Goal: Task Accomplishment & Management: Use online tool/utility

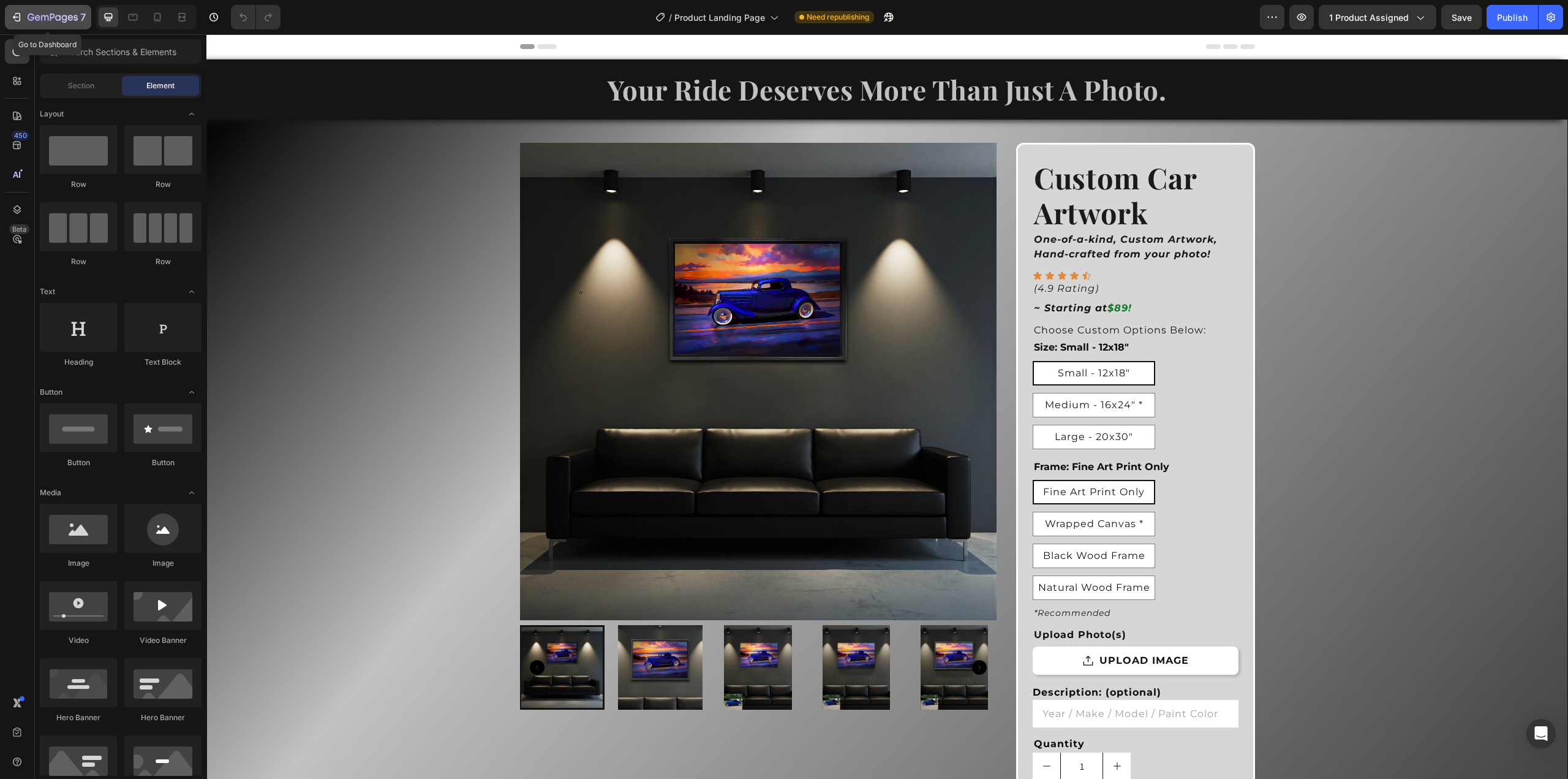
click at [20, 20] on icon "button" at bounding box center [18, 17] width 5 height 9
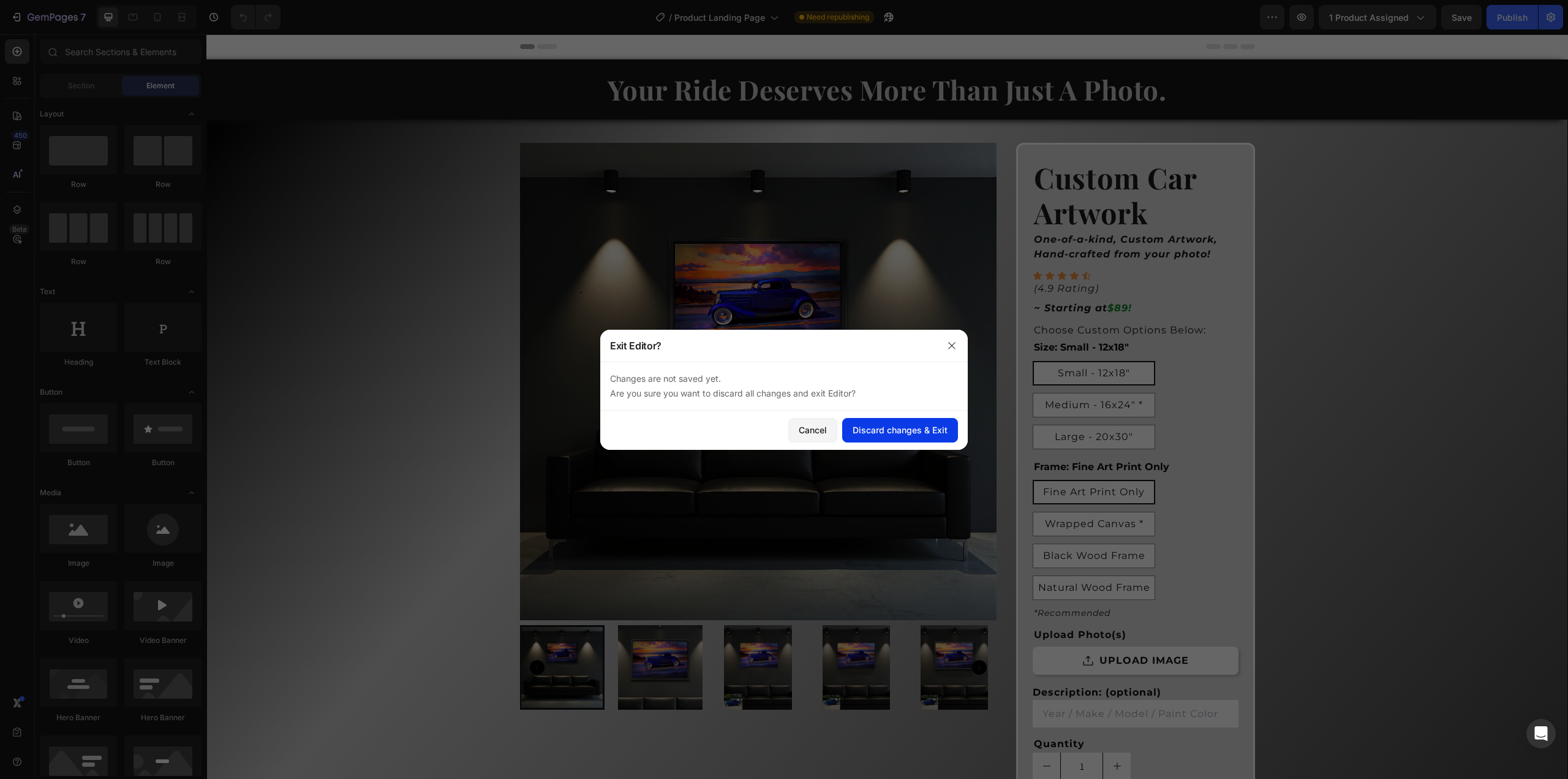
click at [901, 434] on div "Discard changes & Exit" at bounding box center [900, 430] width 95 height 13
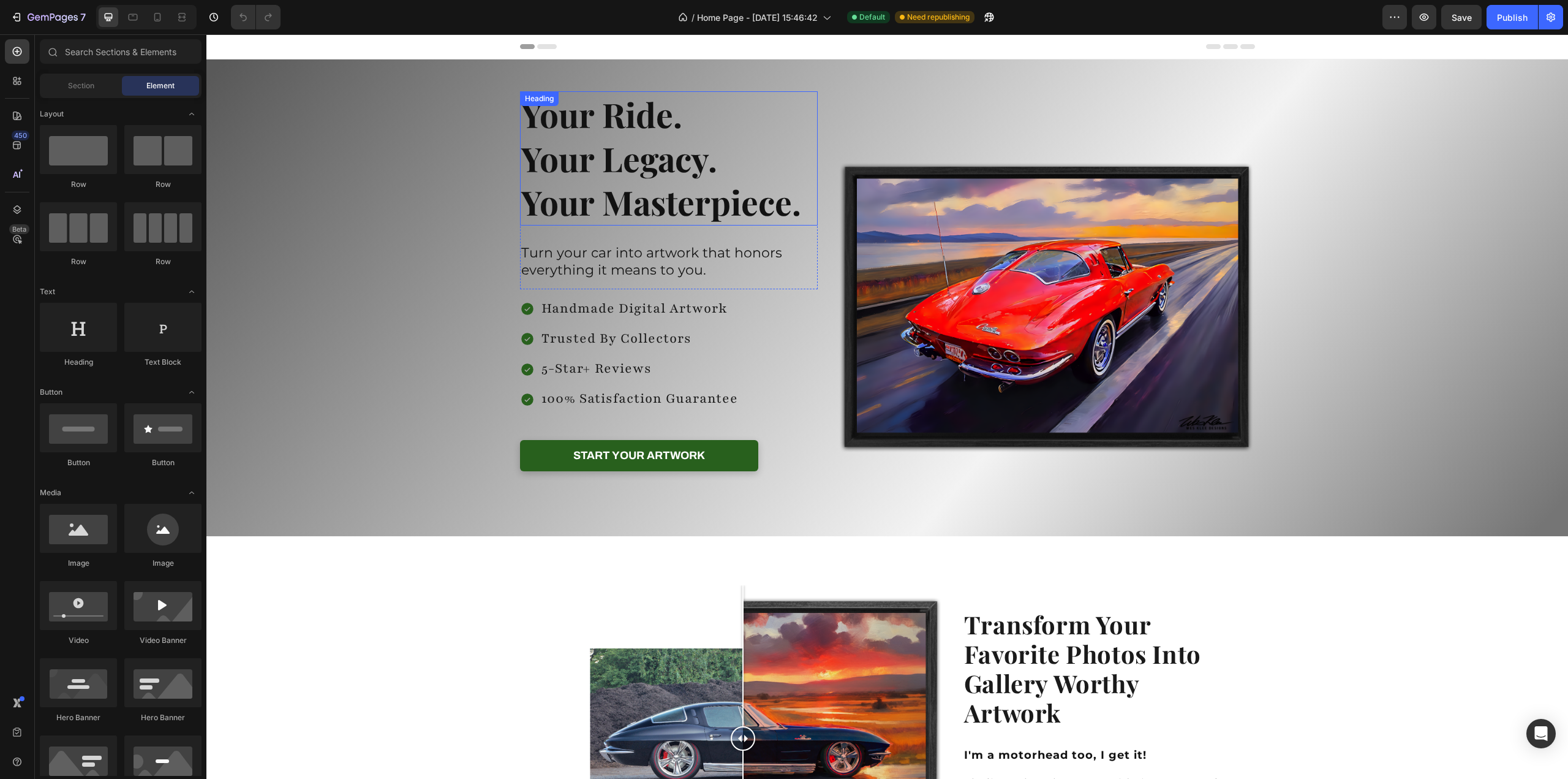
click at [560, 126] on h2 "Your Ride. Your Legacy. Your Masterpiece." at bounding box center [669, 159] width 298 height 134
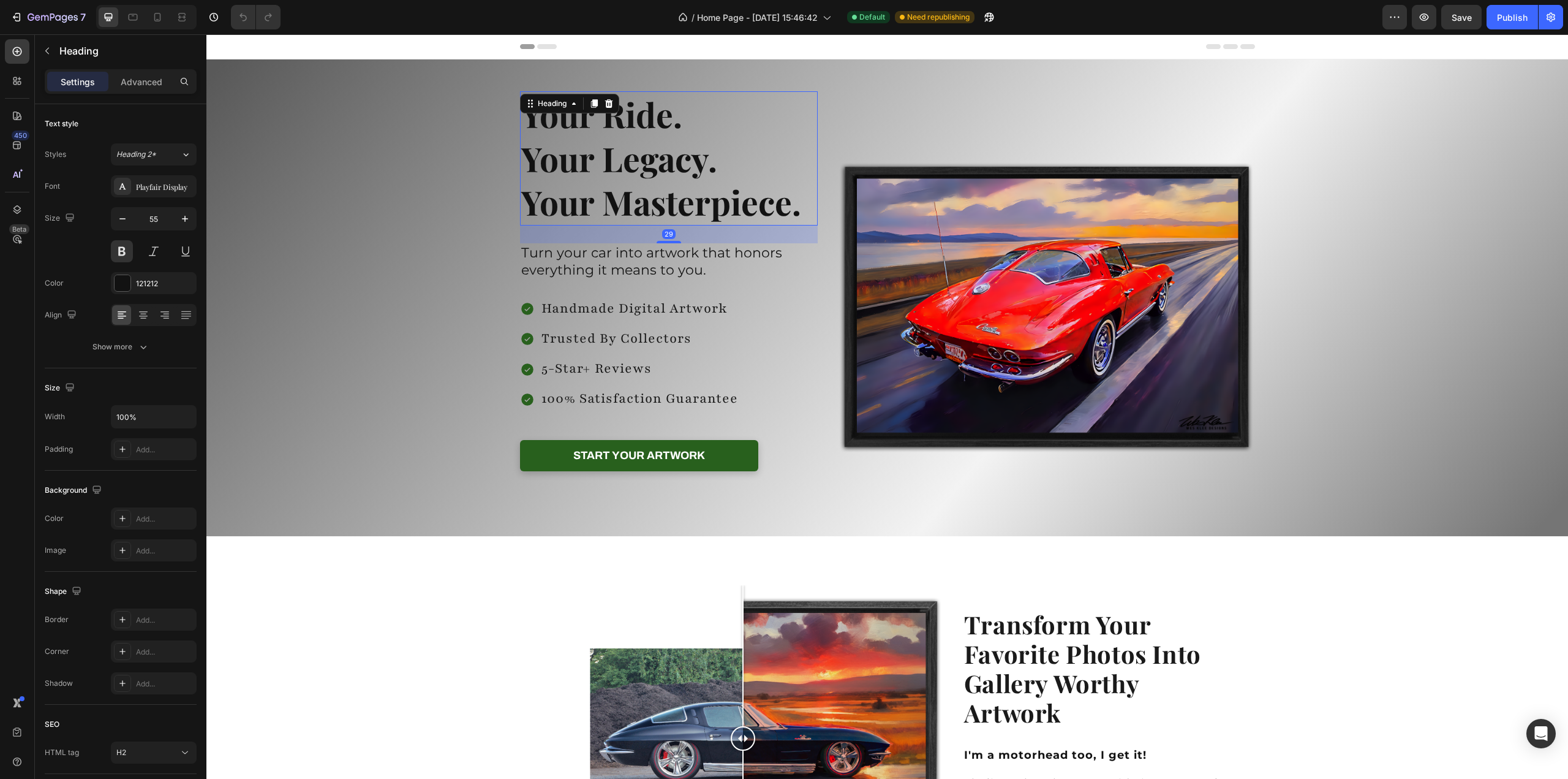
click at [562, 160] on h2 "Your Ride. Your Legacy. Your Masterpiece." at bounding box center [669, 159] width 298 height 134
click at [560, 158] on p "Your Ride. Your Legacy. Your Masterpiece." at bounding box center [669, 158] width 296 height 132
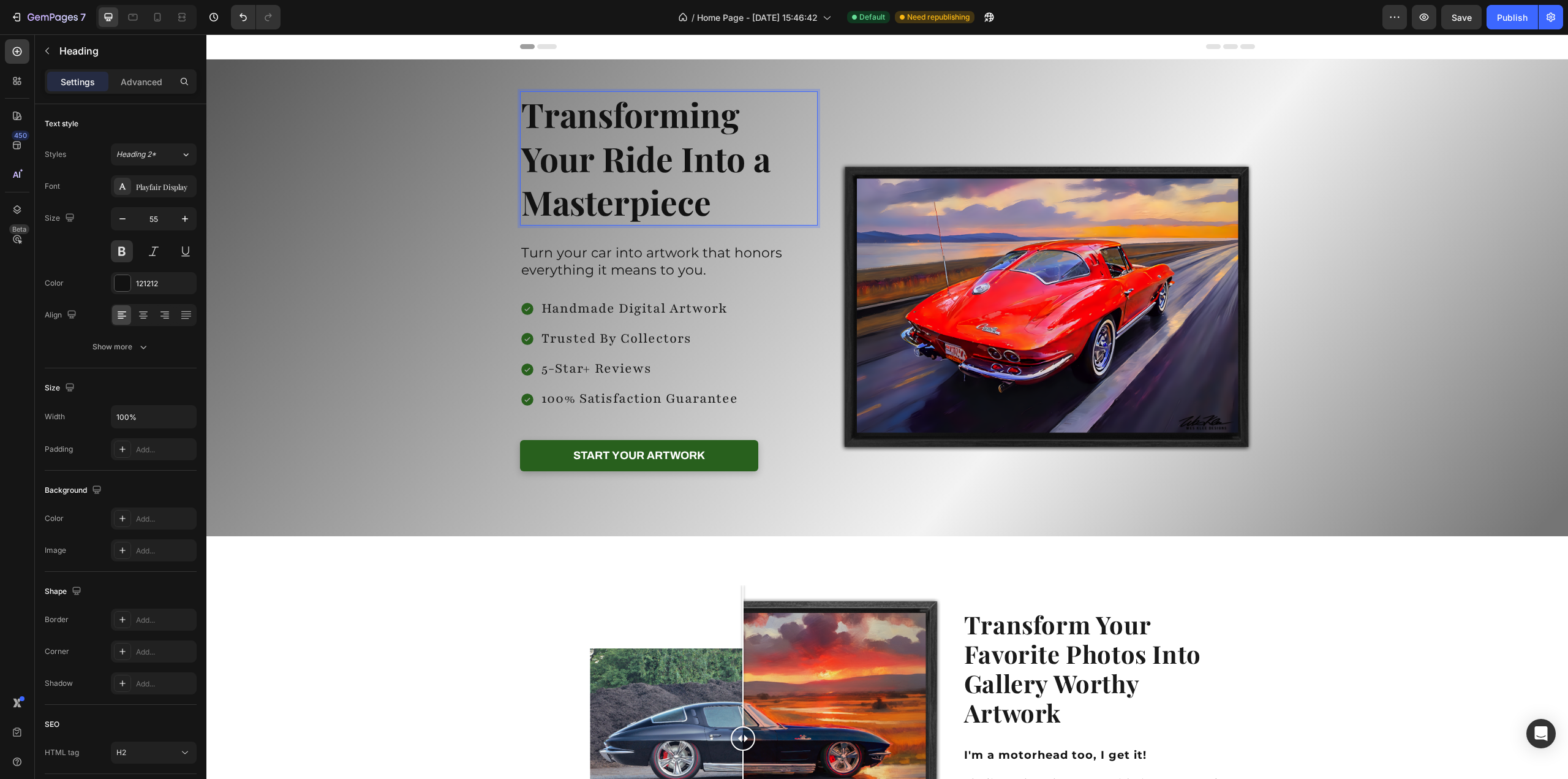
click at [729, 119] on p "Transforming Your Ride Into a Masterpiece" at bounding box center [669, 158] width 296 height 132
drag, startPoint x: 729, startPoint y: 119, endPoint x: 737, endPoint y: 125, distance: 10.0
click at [737, 125] on p "Transforming Your Ride Into a Masterpiece" at bounding box center [669, 158] width 296 height 132
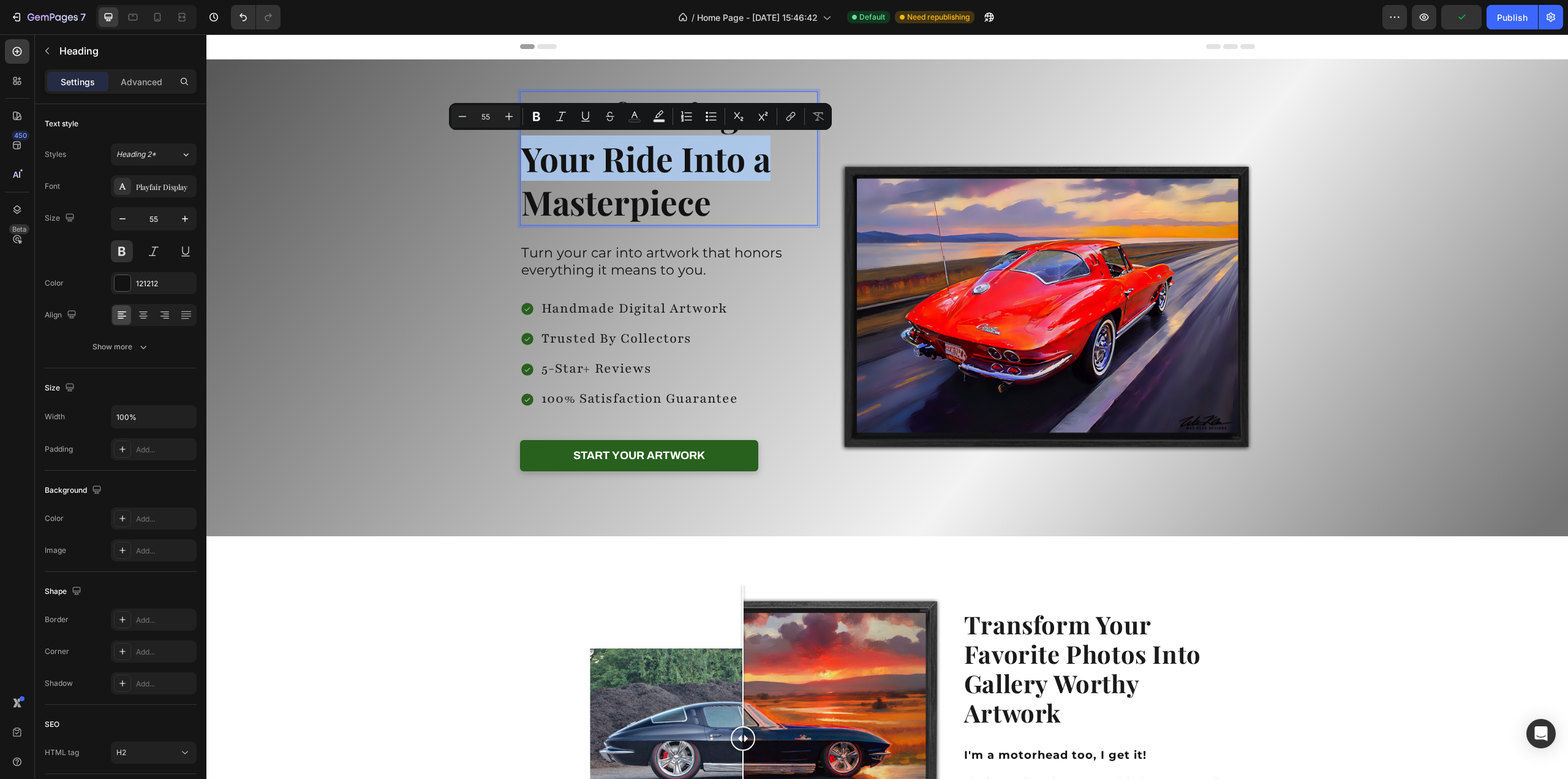
drag, startPoint x: 524, startPoint y: 162, endPoint x: 762, endPoint y: 162, distance: 238.0
click at [762, 162] on p "Transforming Your Ride Into a Masterpiece" at bounding box center [669, 158] width 296 height 132
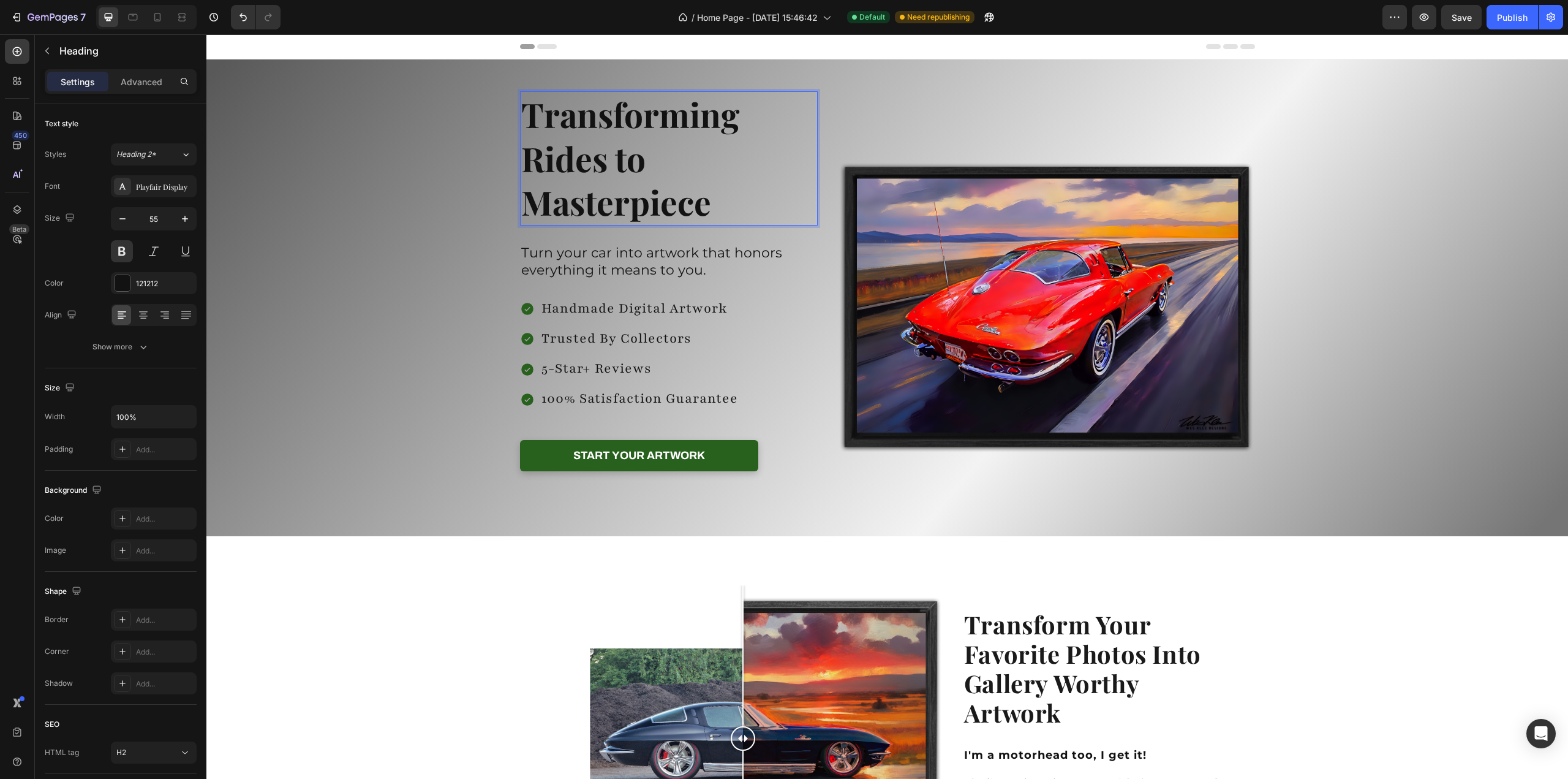
click at [715, 198] on p "Transforming Rides to Masterpiece" at bounding box center [669, 158] width 296 height 132
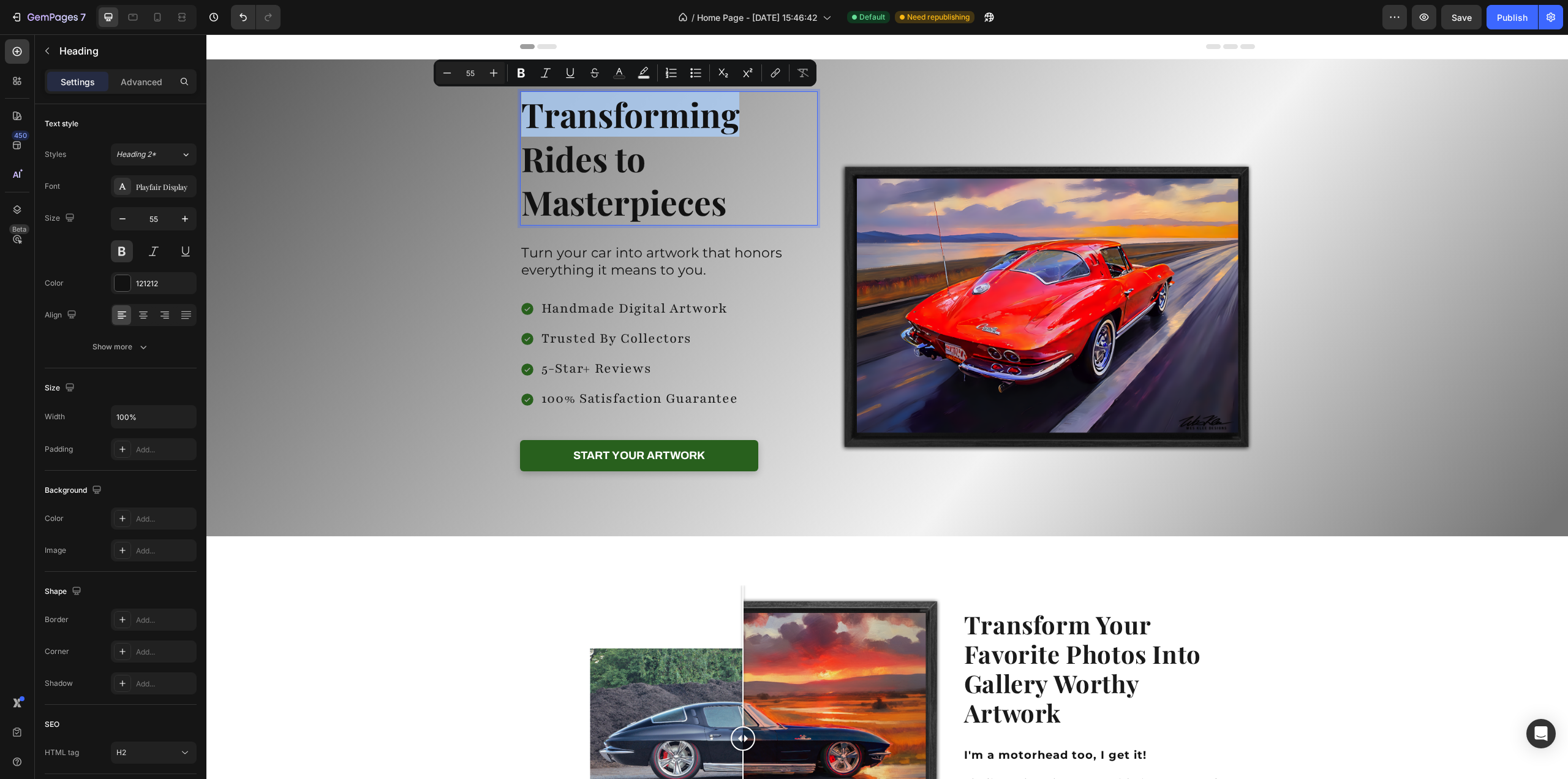
drag, startPoint x: 735, startPoint y: 119, endPoint x: 525, endPoint y: 126, distance: 210.1
click at [525, 126] on p "Transforming Rides to Masterpieces" at bounding box center [669, 158] width 296 height 132
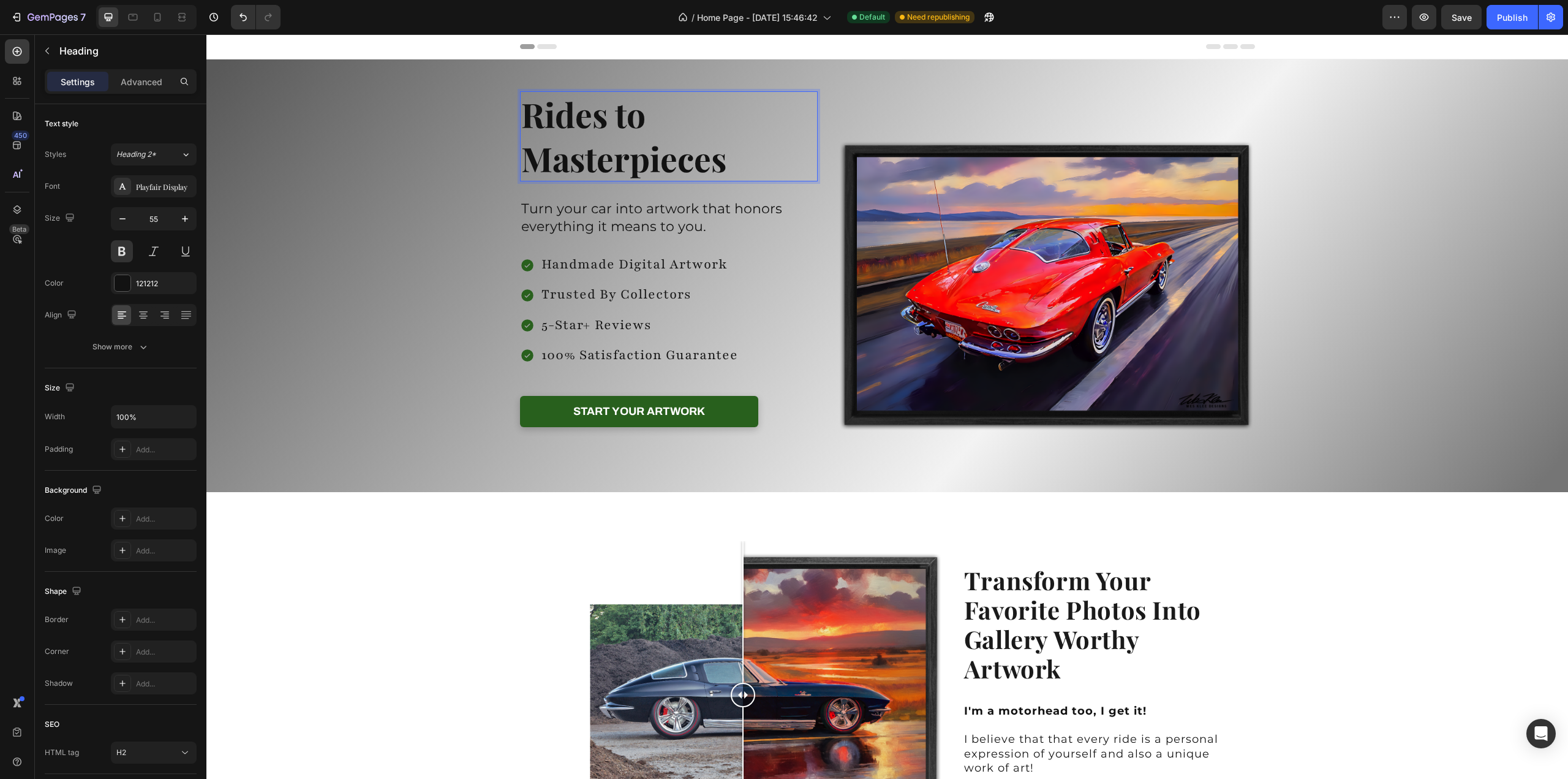
click at [534, 122] on p "Rides to Masterpieces" at bounding box center [669, 136] width 296 height 88
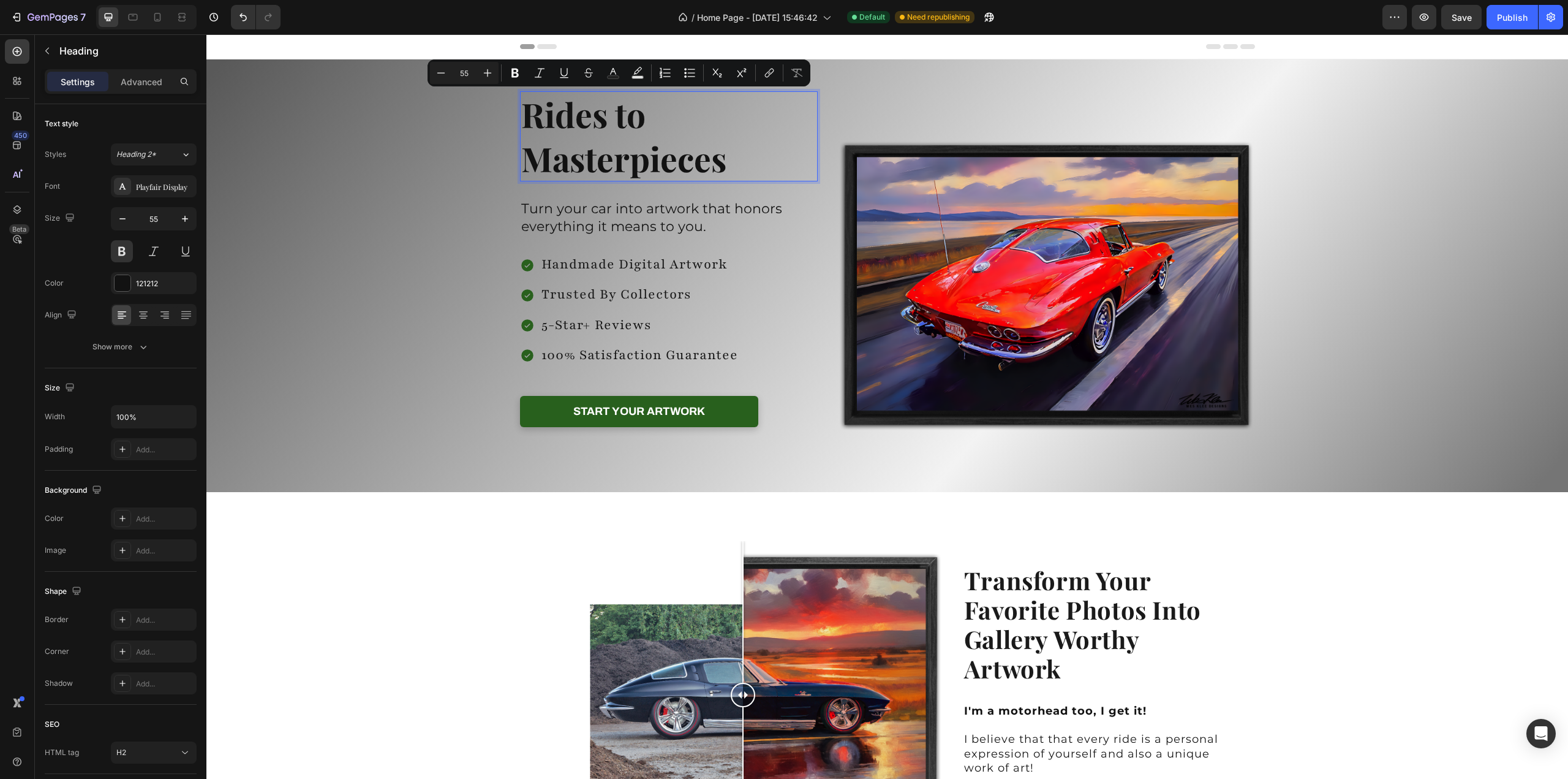
drag, startPoint x: 724, startPoint y: 164, endPoint x: 516, endPoint y: 125, distance: 211.6
click at [520, 125] on h2 "Rides to Masterpieces" at bounding box center [669, 136] width 298 height 90
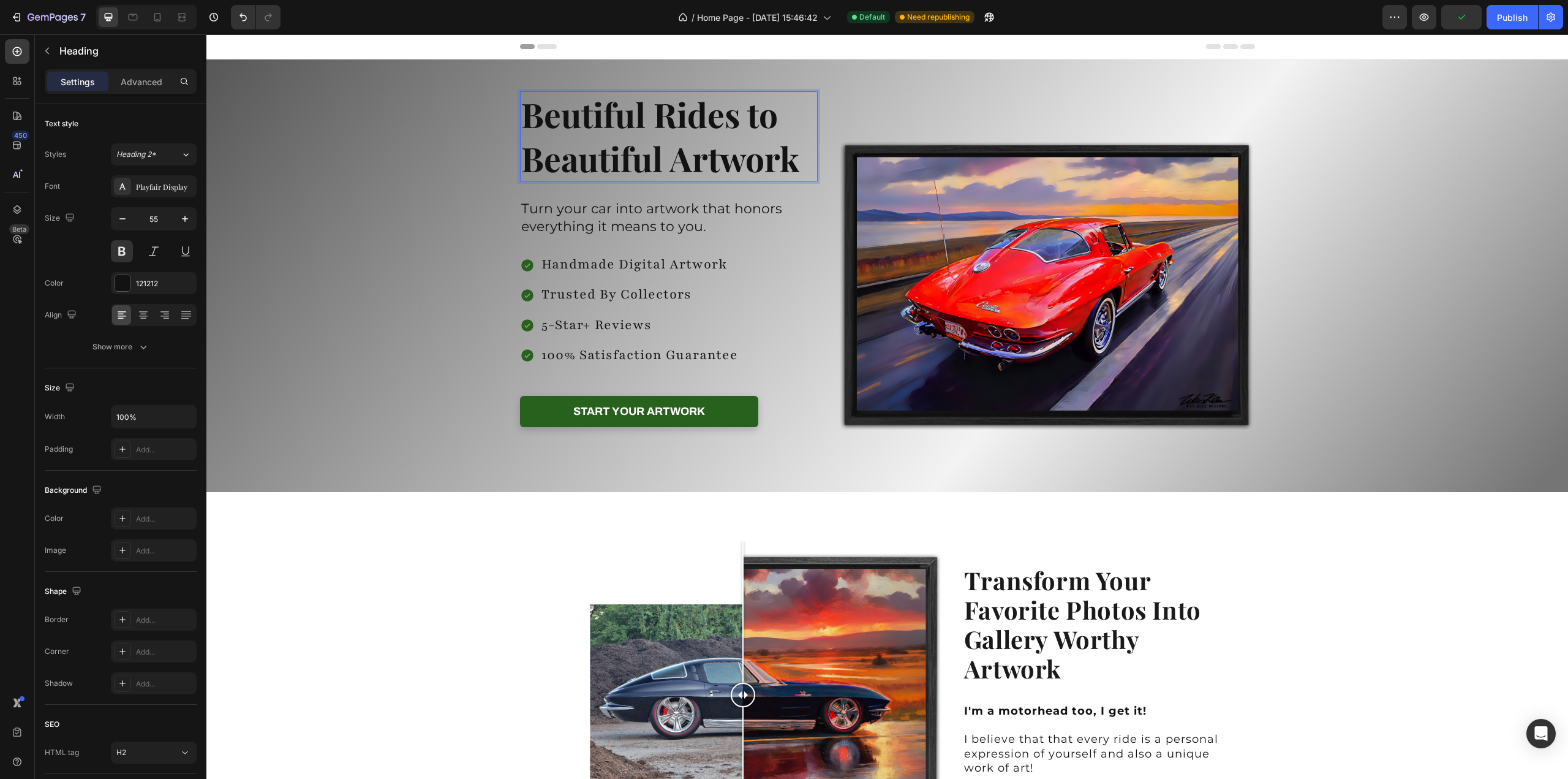
click at [637, 115] on p "Beutiful Rides to Beautiful Artwork" at bounding box center [669, 136] width 296 height 88
click at [553, 124] on p "Beutiful Rides to Beautiful Artwork" at bounding box center [669, 136] width 296 height 88
click at [677, 121] on p "Beautiful Rides to Beautiful Artwork" at bounding box center [669, 136] width 296 height 88
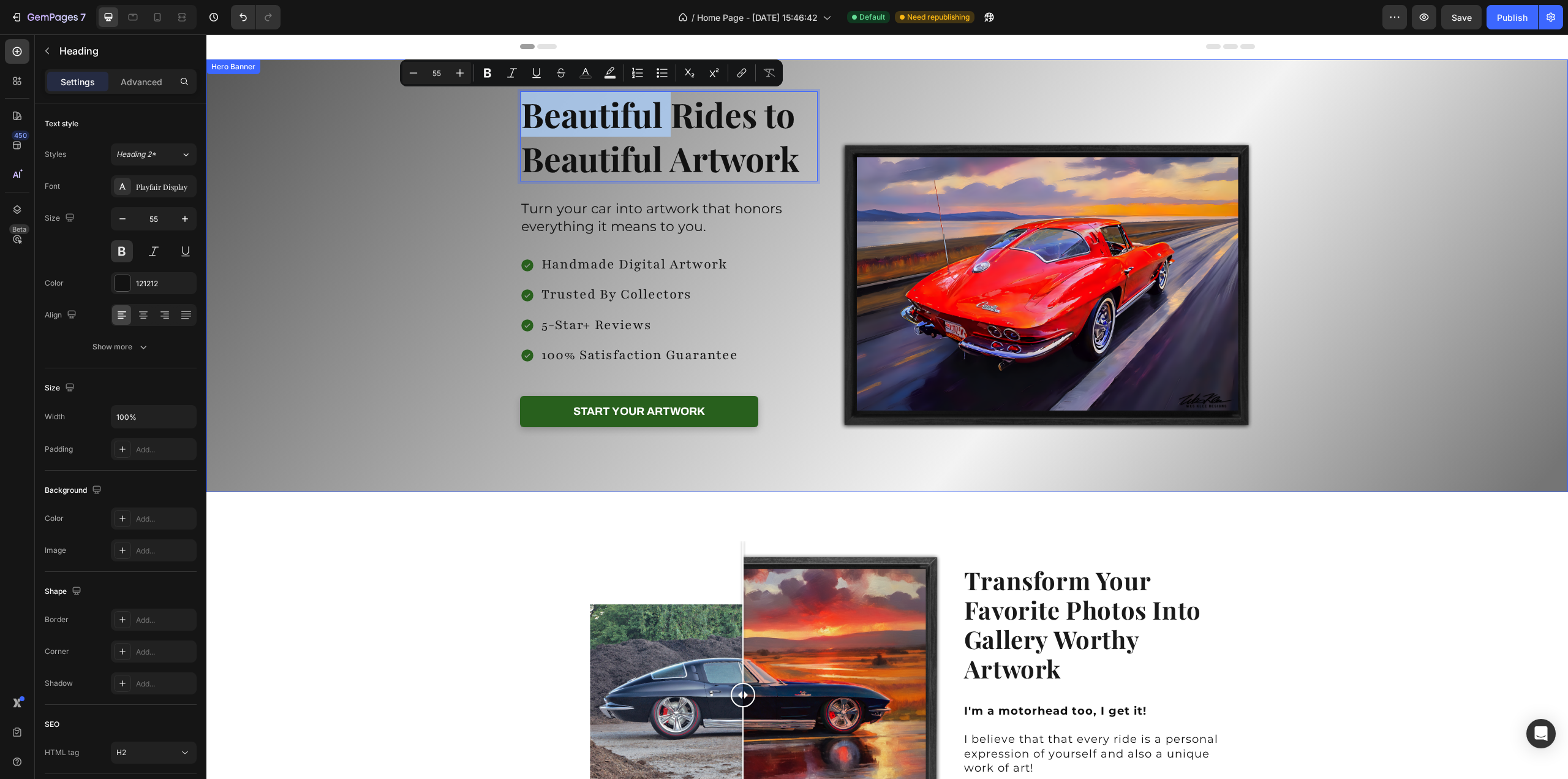
drag, startPoint x: 668, startPoint y: 122, endPoint x: 513, endPoint y: 126, distance: 155.1
click at [513, 126] on div "Beautiful Rides to Beautiful Artwork Heading 29 Turn your car into artwork that…" at bounding box center [887, 276] width 753 height 433
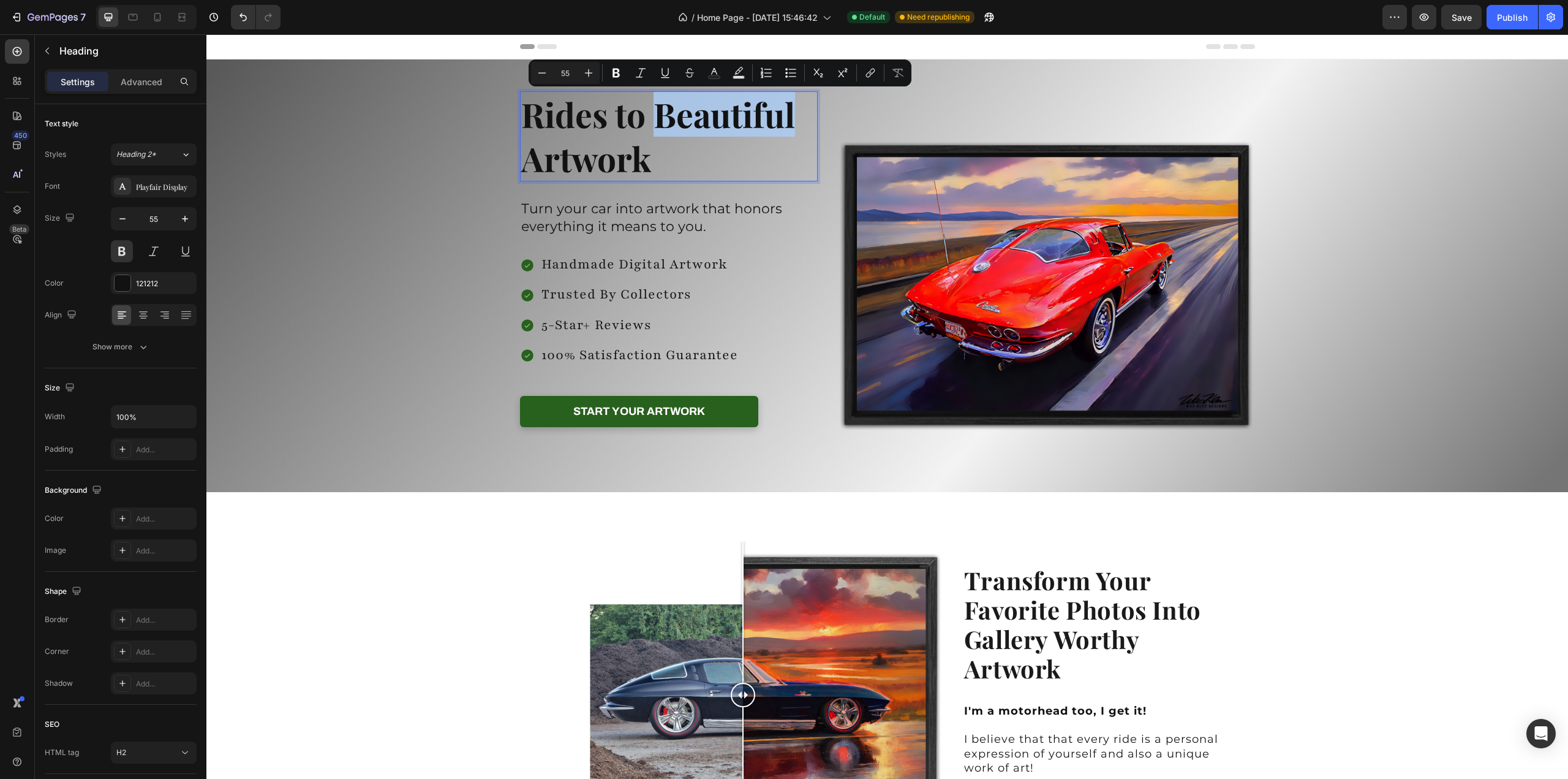
drag, startPoint x: 648, startPoint y: 115, endPoint x: 789, endPoint y: 124, distance: 141.3
click at [789, 124] on p "Rides to Beautiful Artwork" at bounding box center [669, 136] width 296 height 88
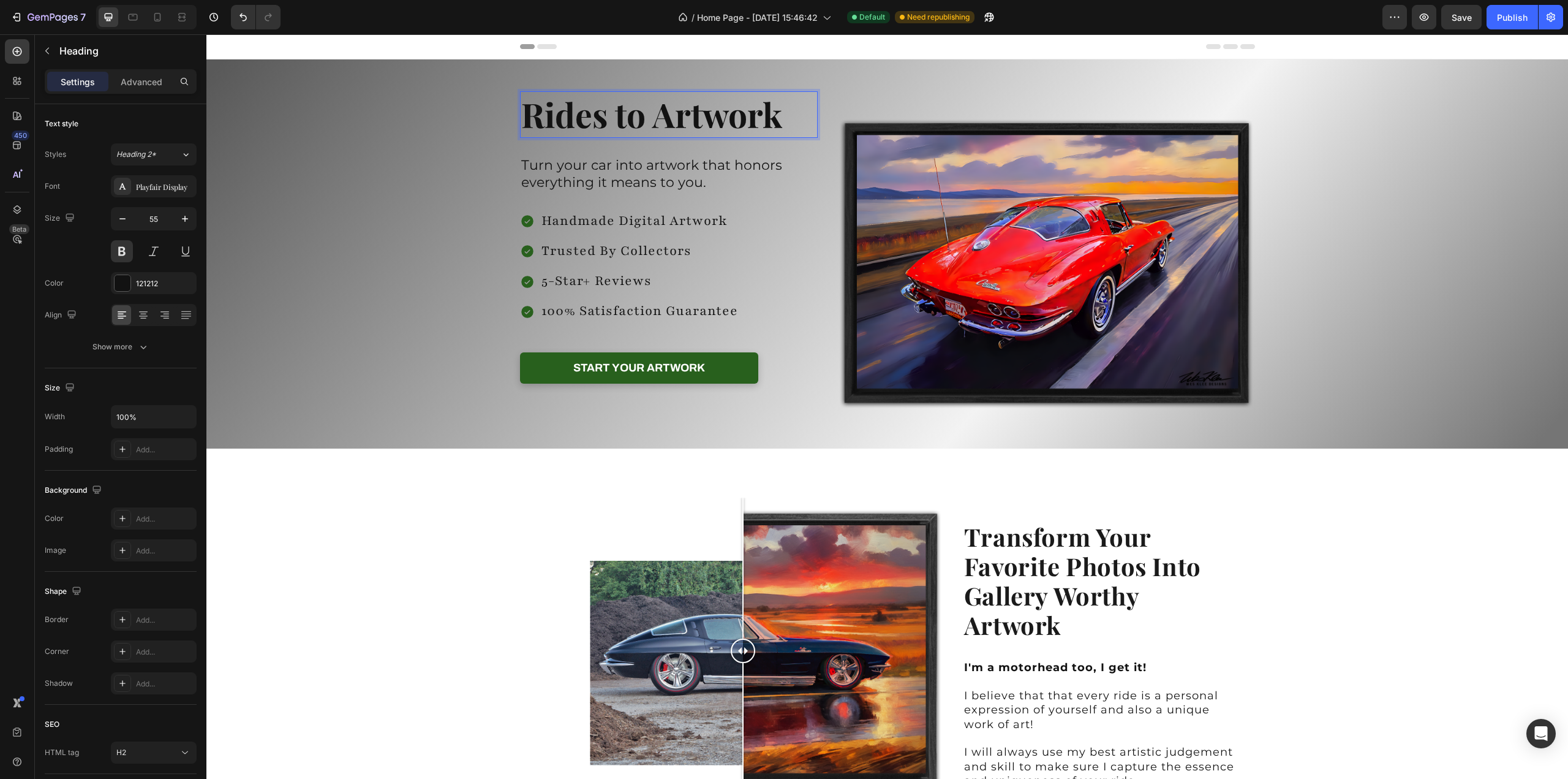
click at [533, 124] on p "Rides to Artwork" at bounding box center [669, 114] width 296 height 44
click at [528, 124] on p "Rides to Artwork" at bounding box center [669, 114] width 296 height 44
click at [522, 124] on p "Rides to Artwork" at bounding box center [669, 114] width 296 height 44
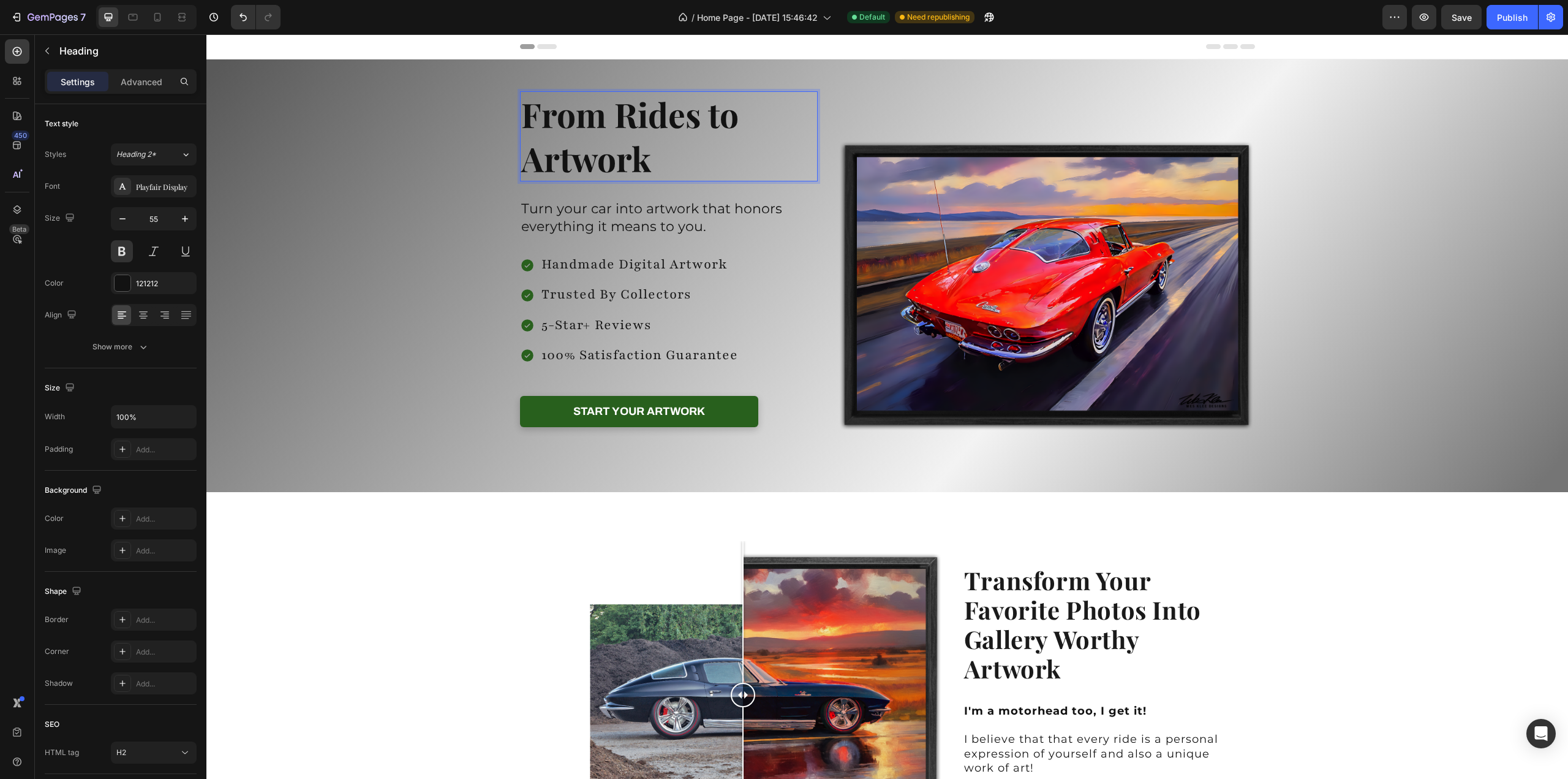
click at [621, 117] on p "From Rides to Artwork" at bounding box center [669, 136] width 296 height 88
click at [609, 117] on p "From Rides to Artwork" at bounding box center [669, 136] width 296 height 88
click at [606, 122] on p "From Rides to Artwork" at bounding box center [669, 136] width 296 height 88
click at [610, 124] on p "From Rides to Artwork" at bounding box center [669, 136] width 296 height 88
click at [707, 124] on p "From Rides to Artwork" at bounding box center [669, 136] width 296 height 88
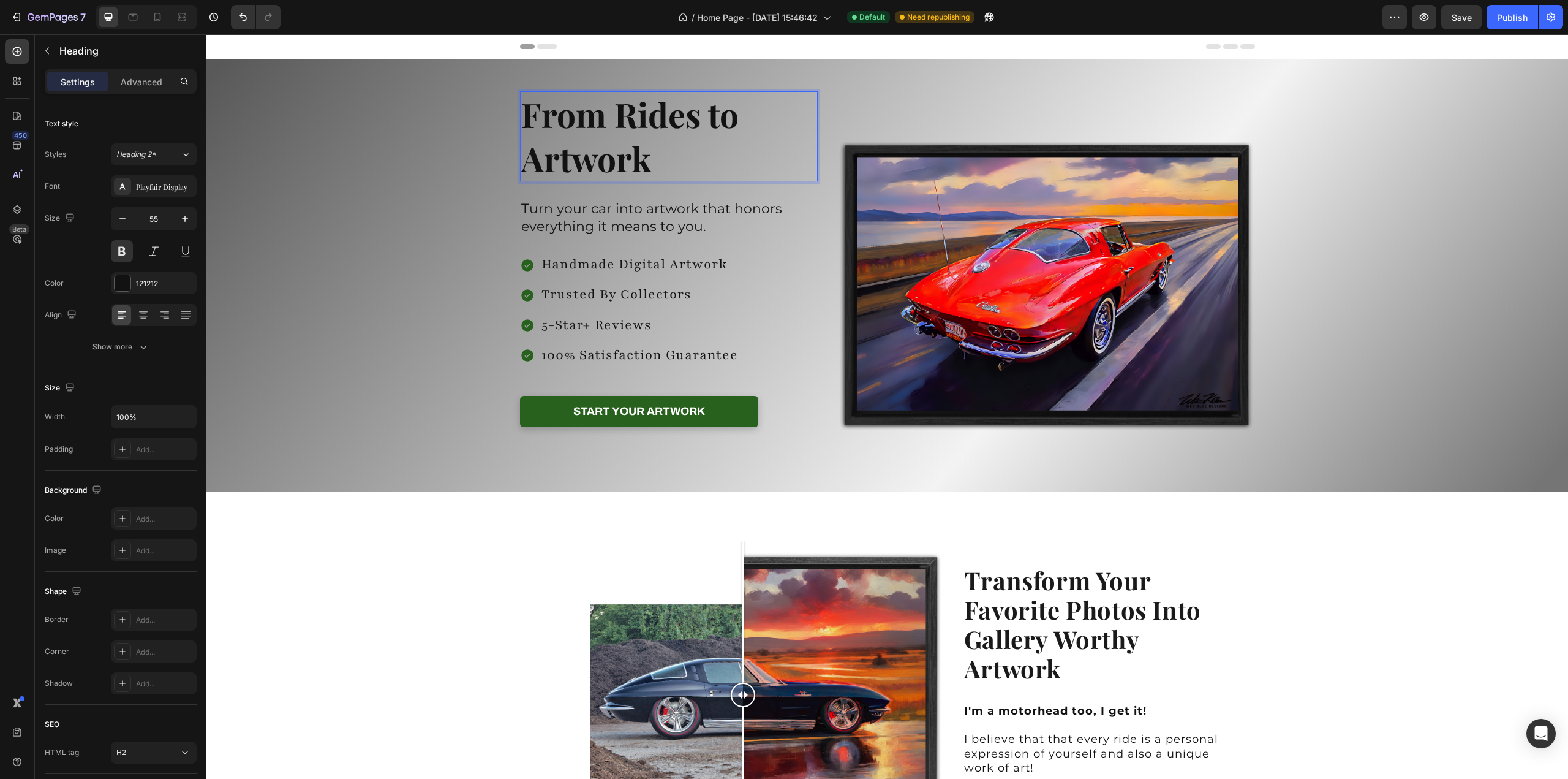
click at [661, 157] on p "From Rides to Artwork" at bounding box center [669, 136] width 296 height 88
